Goal: Task Accomplishment & Management: Manage account settings

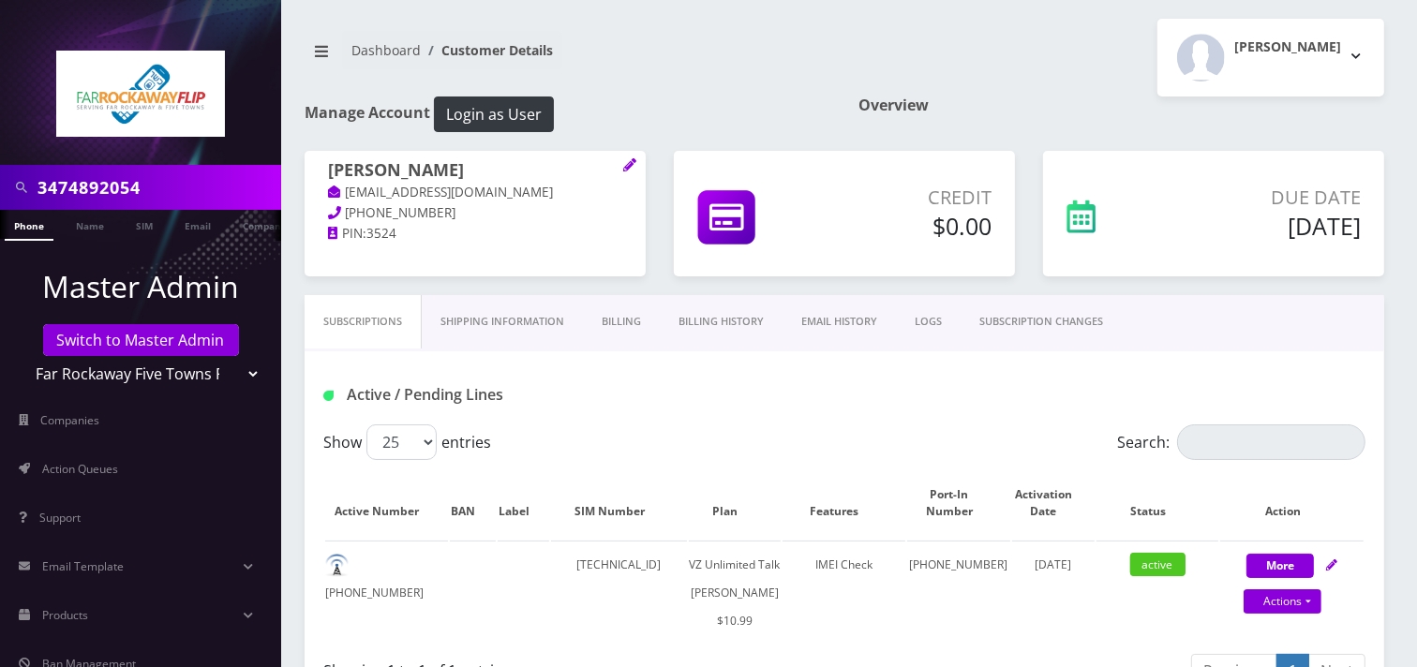
click at [160, 192] on input "3474892054" at bounding box center [156, 188] width 239 height 36
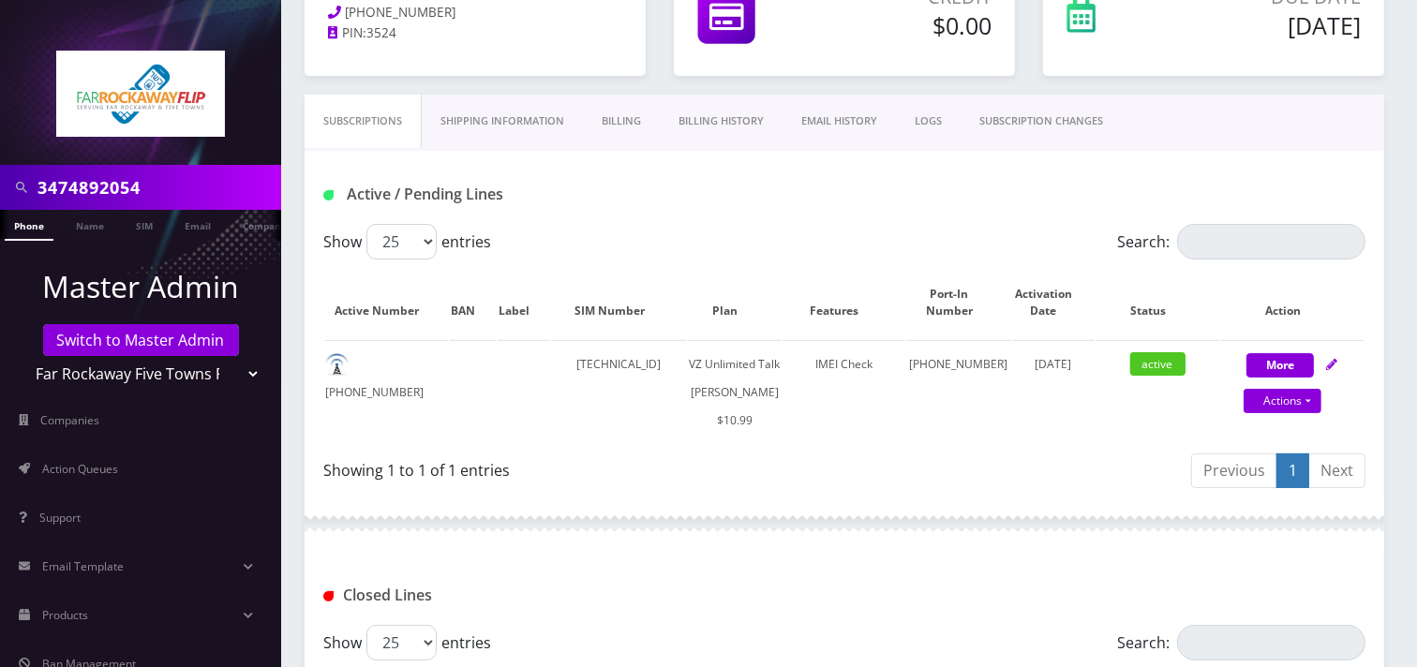
scroll to position [208, 0]
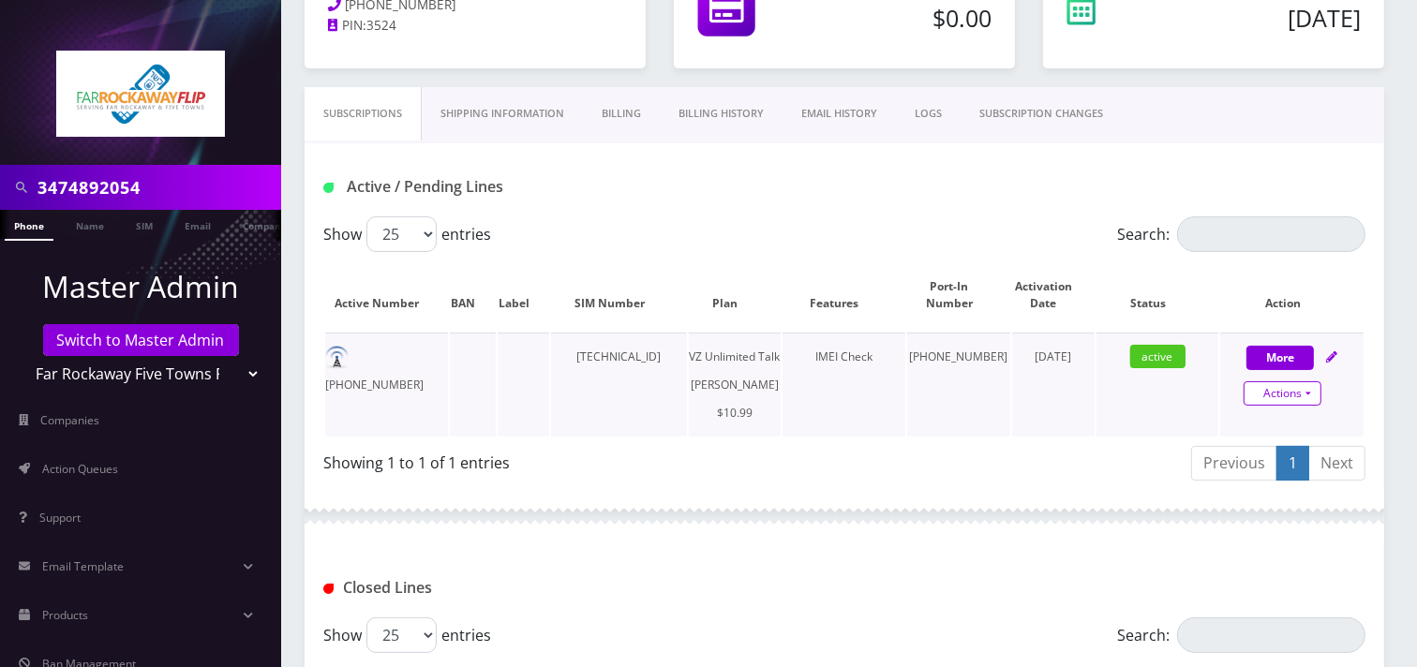
click at [1263, 396] on link "Actions" at bounding box center [1283, 394] width 78 height 24
select select "366"
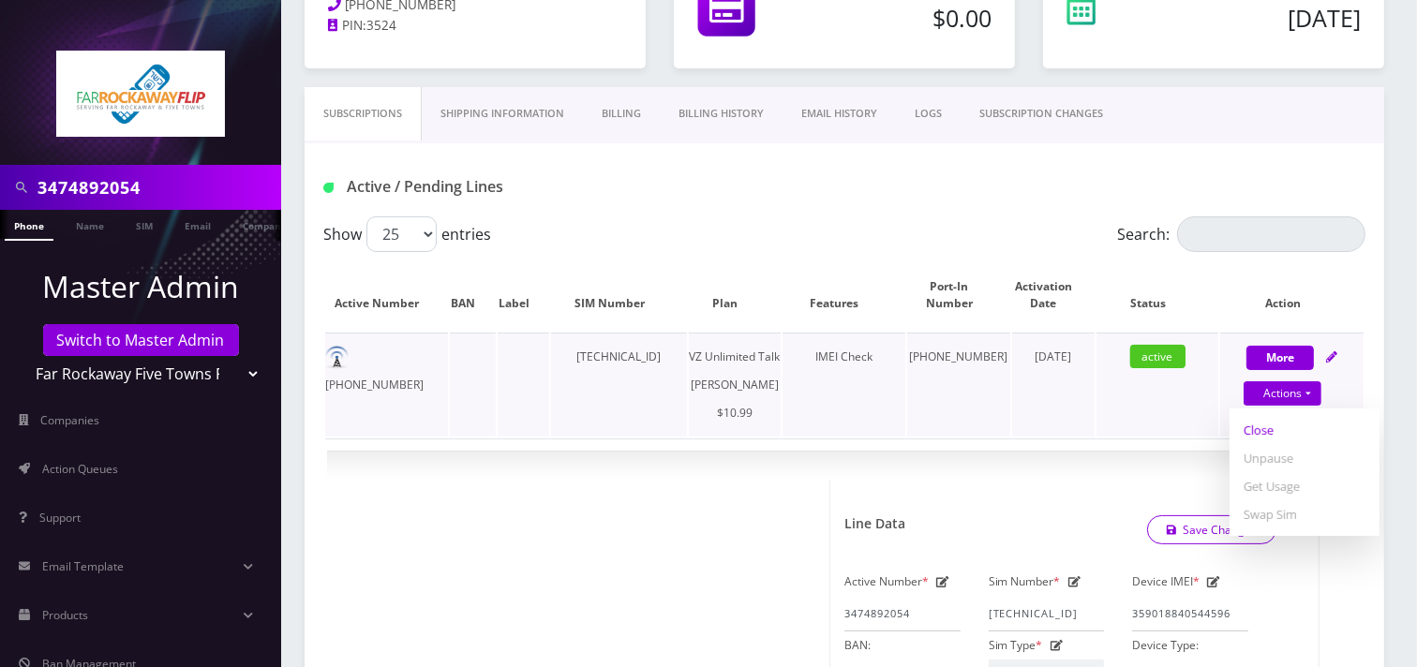
click at [1254, 432] on link "Close" at bounding box center [1305, 430] width 150 height 28
type input "[DATE]"
select select "366"
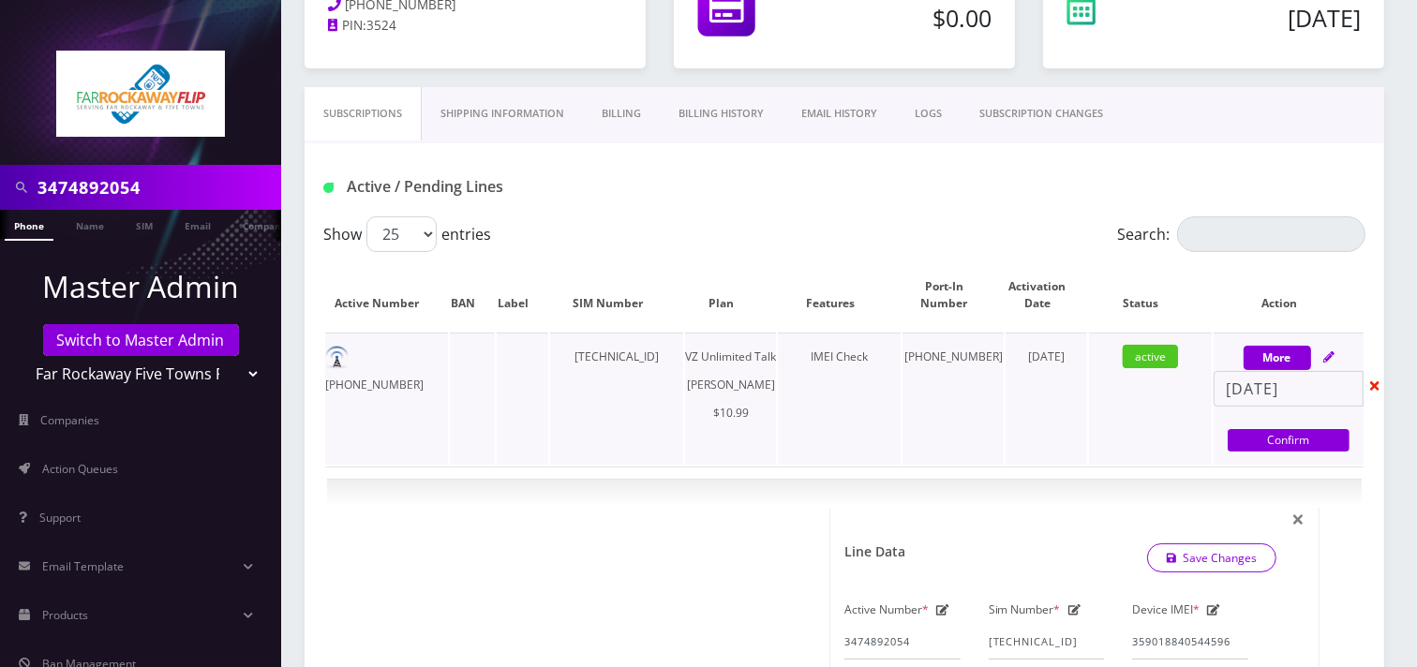
click at [1107, 378] on td "active" at bounding box center [1150, 399] width 123 height 132
click at [1372, 382] on icon at bounding box center [1374, 386] width 9 height 13
select select "366"
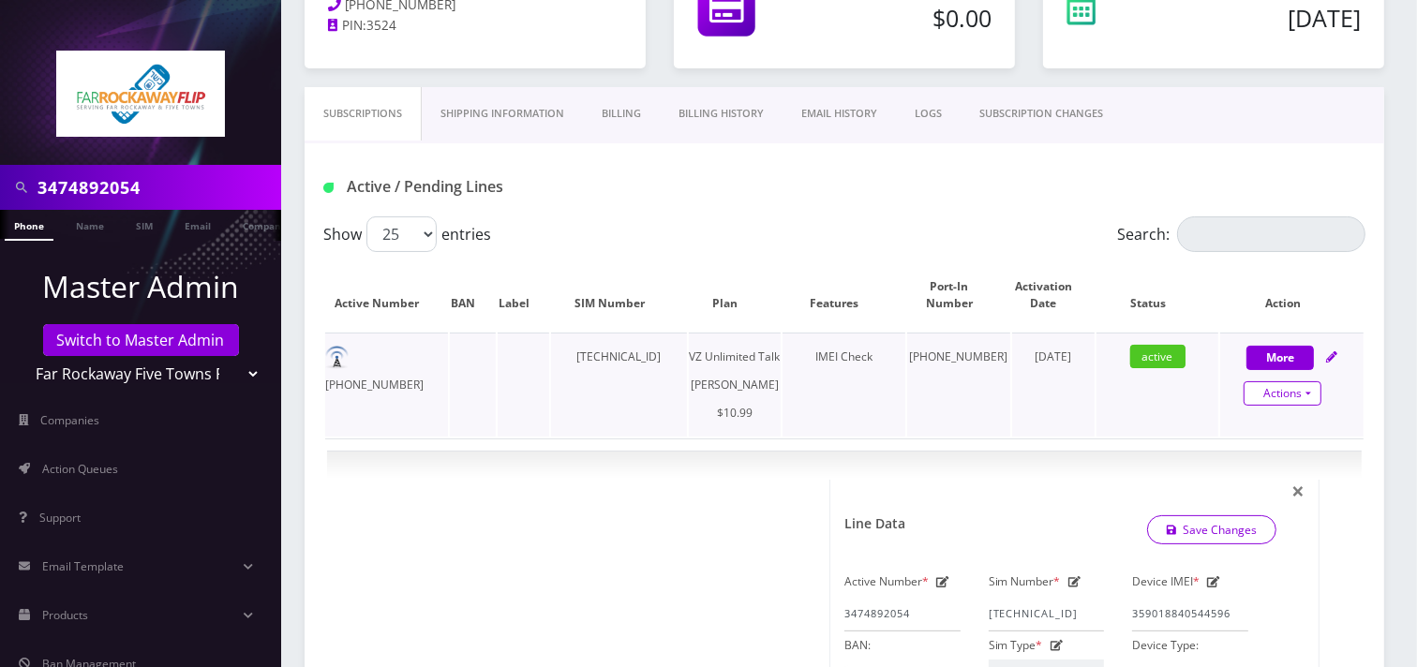
click at [1279, 397] on link "Actions" at bounding box center [1283, 394] width 78 height 24
click at [1294, 454] on link "Unpause" at bounding box center [1305, 458] width 150 height 28
select select "366"
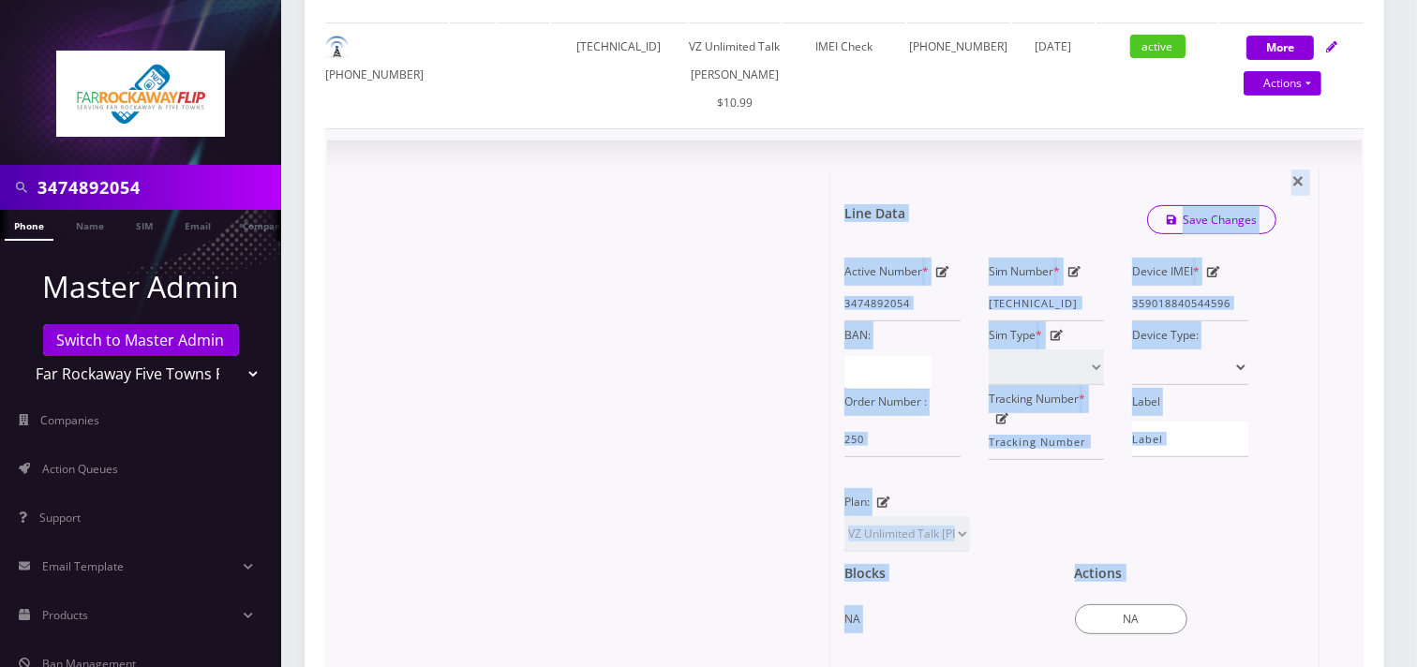
scroll to position [520, 0]
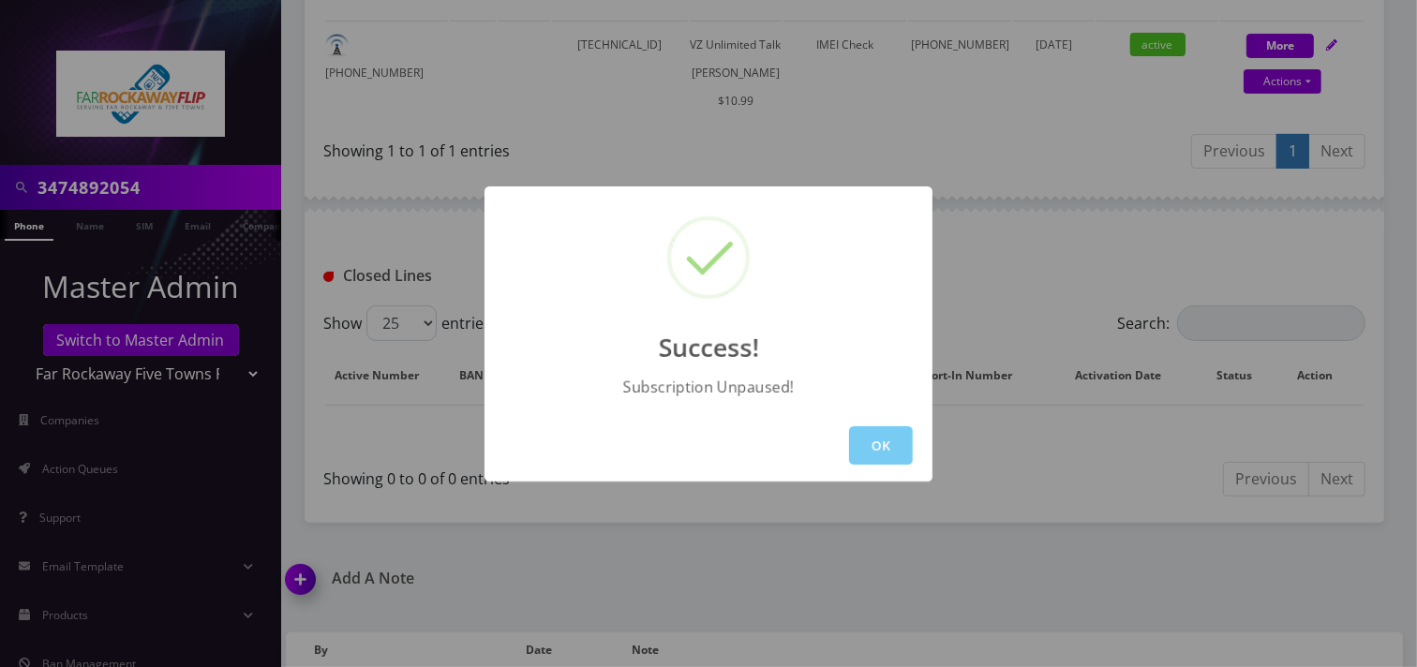
click at [872, 433] on button "OK" at bounding box center [881, 446] width 64 height 38
